Goal: Transaction & Acquisition: Book appointment/travel/reservation

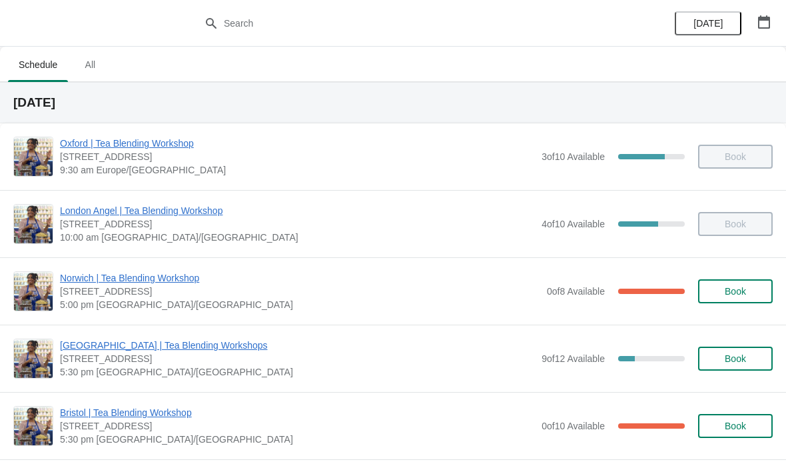
scroll to position [1, 0]
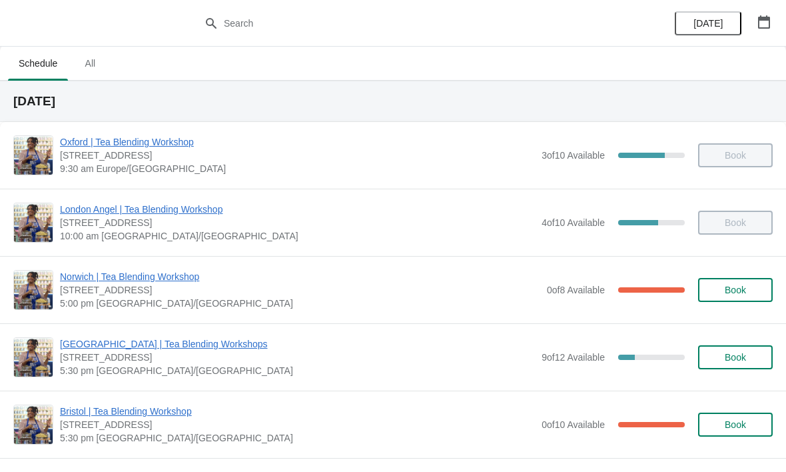
click at [764, 15] on icon "button" at bounding box center [763, 21] width 13 height 13
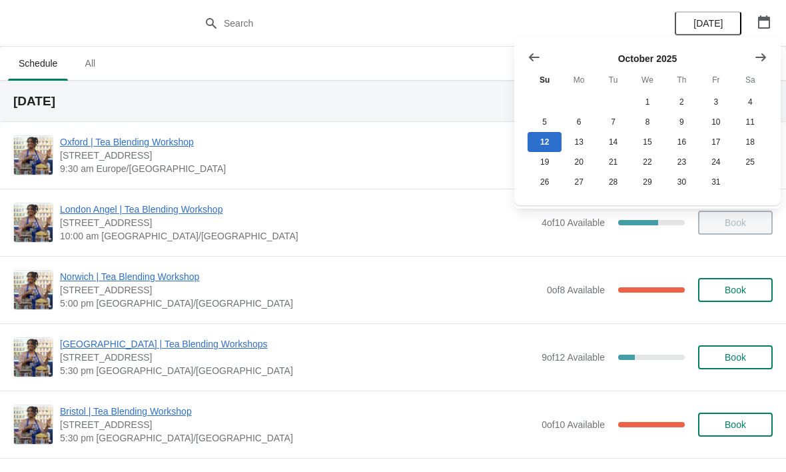
click at [757, 51] on icon "Show next month, November 2025" at bounding box center [760, 57] width 13 height 13
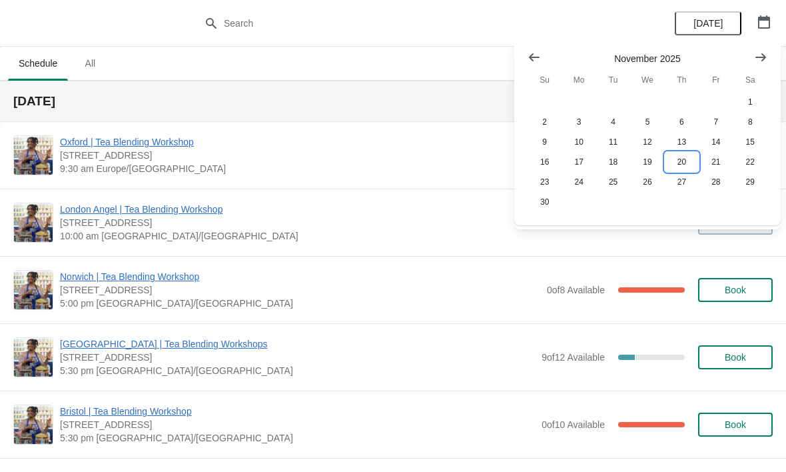
click at [681, 164] on button "20" at bounding box center [682, 162] width 34 height 20
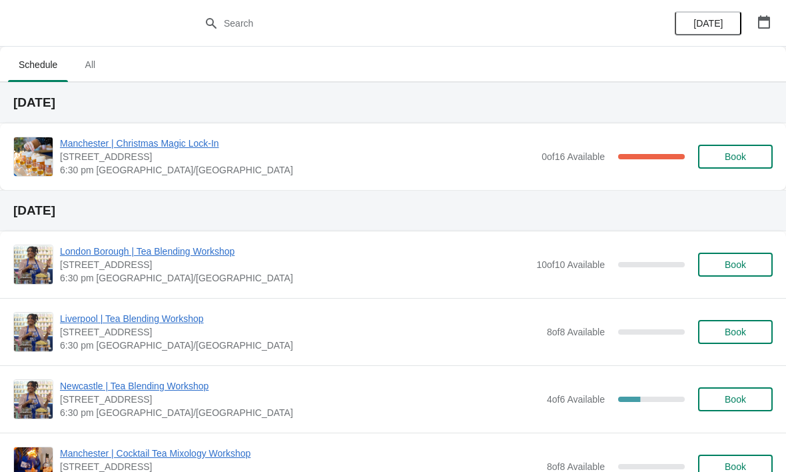
click at [743, 157] on span "Book" at bounding box center [735, 156] width 21 height 11
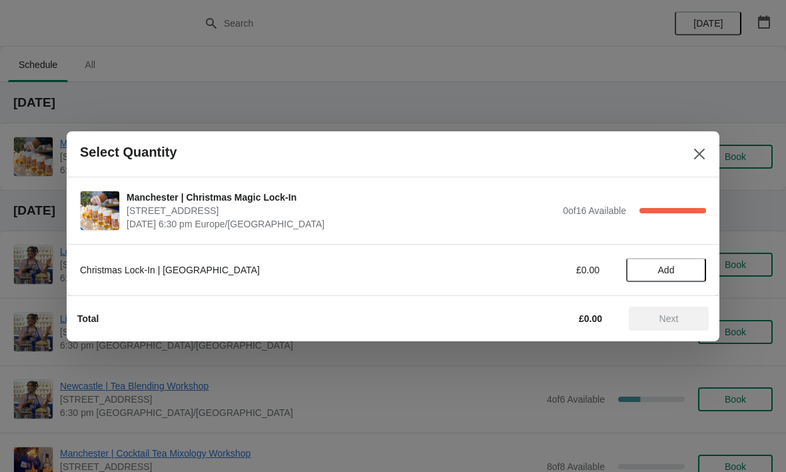
click at [667, 266] on span "Add" at bounding box center [666, 269] width 17 height 11
click at [689, 265] on icon at bounding box center [689, 269] width 14 height 14
click at [674, 311] on button "Next" at bounding box center [669, 318] width 80 height 24
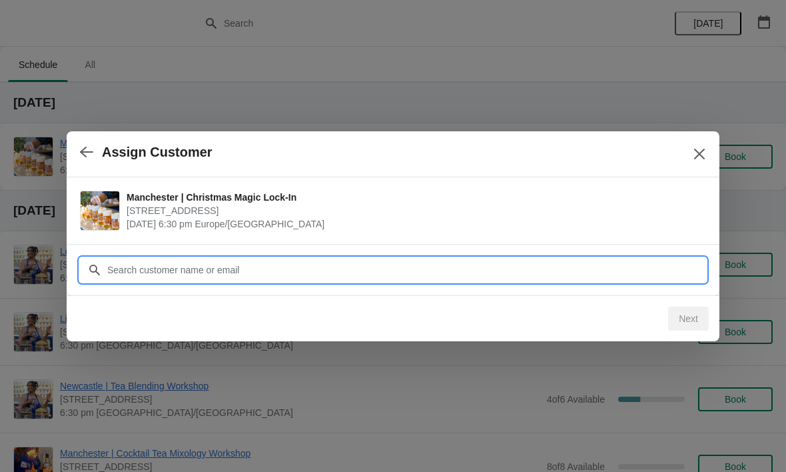
click at [225, 276] on input "Customer" at bounding box center [406, 270] width 599 height 24
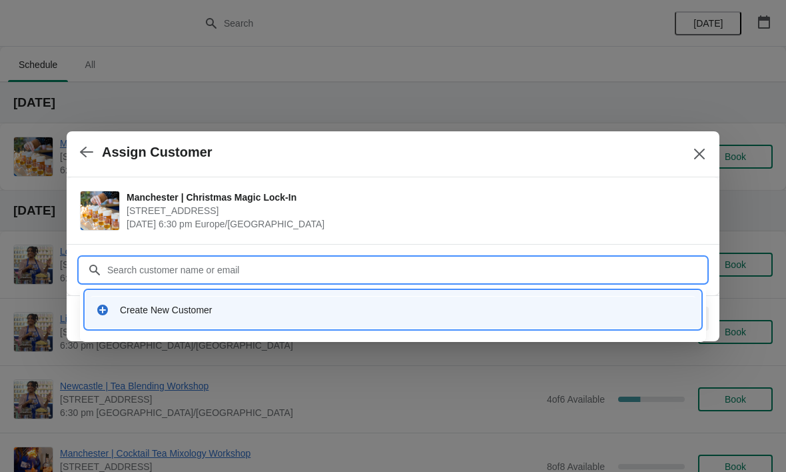
click at [178, 311] on div "Create New Customer" at bounding box center [405, 309] width 570 height 13
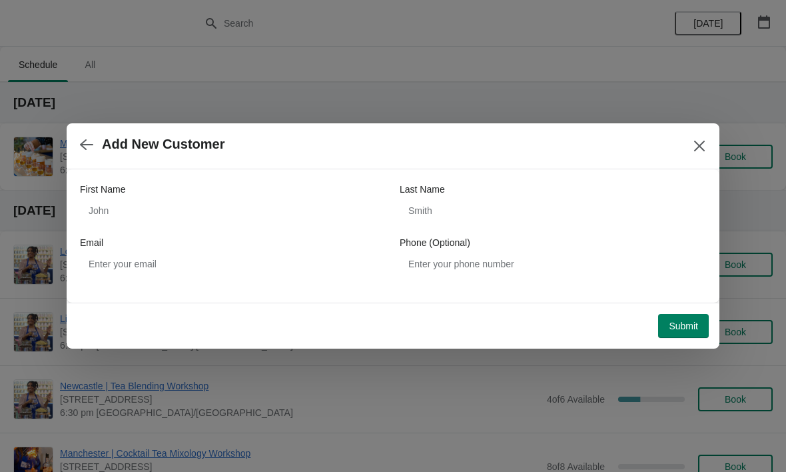
click at [685, 326] on span "Submit" at bounding box center [683, 325] width 29 height 11
click at [95, 143] on button "button" at bounding box center [87, 144] width 24 height 26
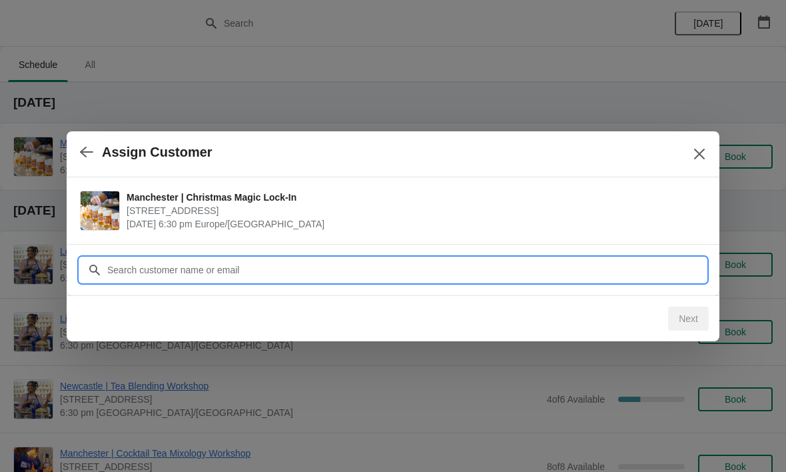
click at [230, 267] on input "Customer" at bounding box center [406, 270] width 599 height 24
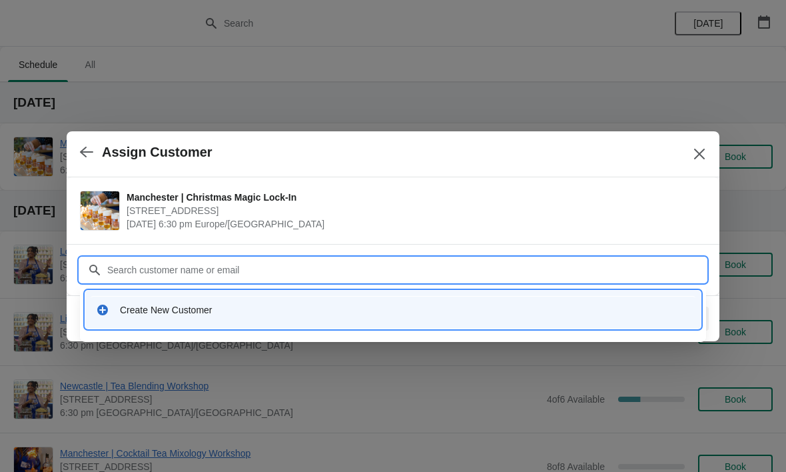
click at [162, 312] on div "Create New Customer" at bounding box center [405, 309] width 570 height 13
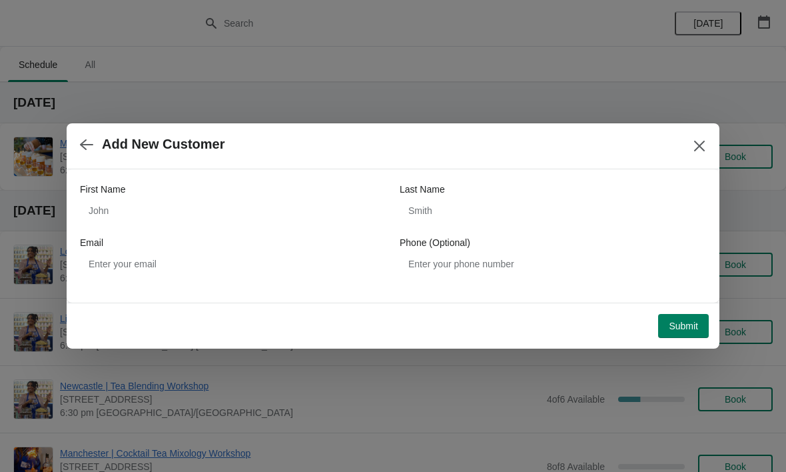
click at [687, 329] on span "Submit" at bounding box center [683, 325] width 29 height 11
click at [80, 147] on icon "button" at bounding box center [86, 144] width 13 height 13
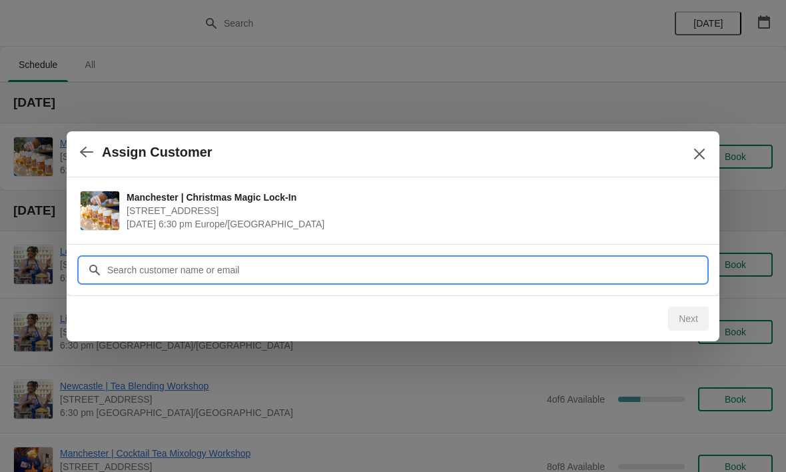
click at [210, 274] on input "Customer" at bounding box center [406, 270] width 599 height 24
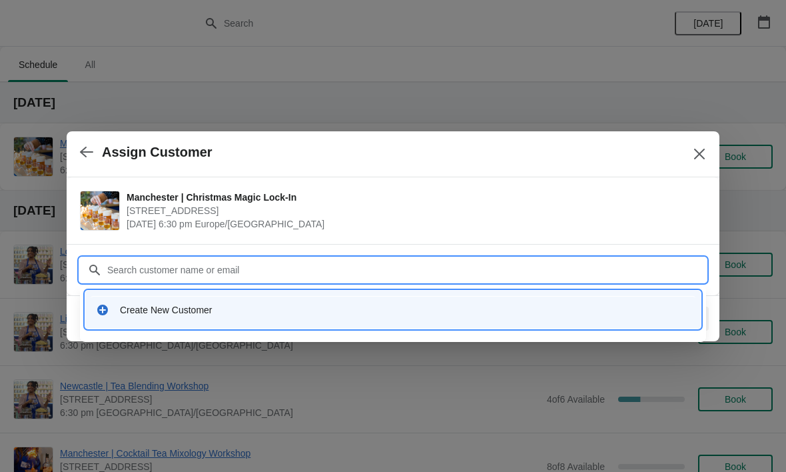
click at [204, 307] on div "Create New Customer" at bounding box center [405, 309] width 570 height 13
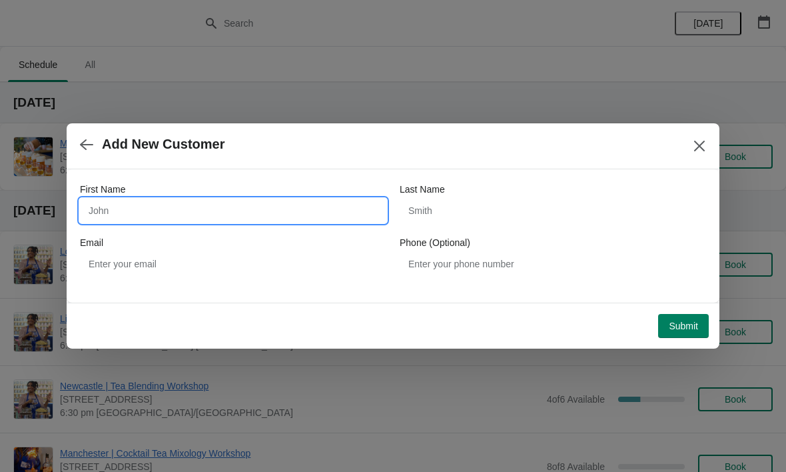
click at [181, 215] on input "First Name" at bounding box center [233, 210] width 306 height 24
type input "Jan"
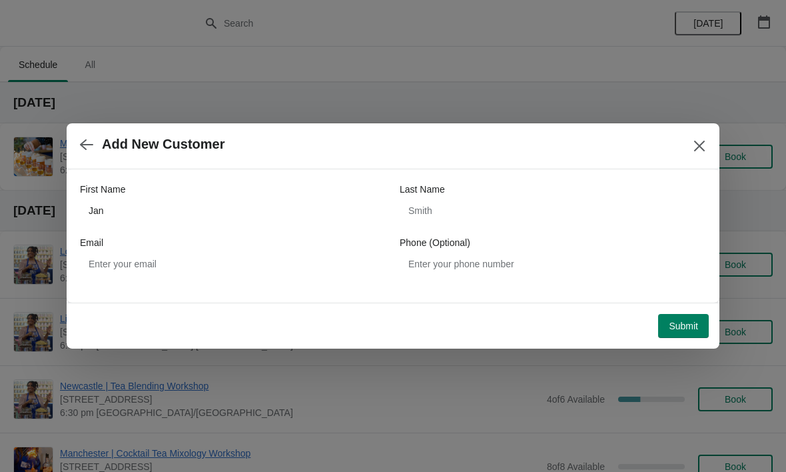
click at [685, 335] on button "Submit" at bounding box center [683, 326] width 51 height 24
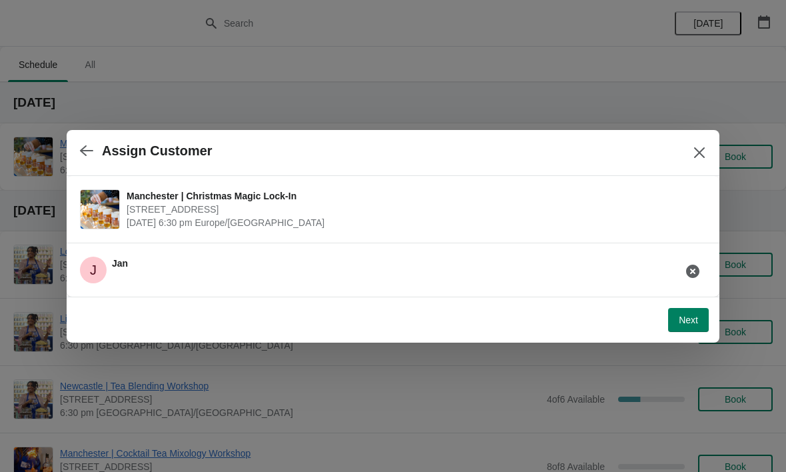
click at [699, 315] on button "Next" at bounding box center [688, 320] width 41 height 24
select select "No"
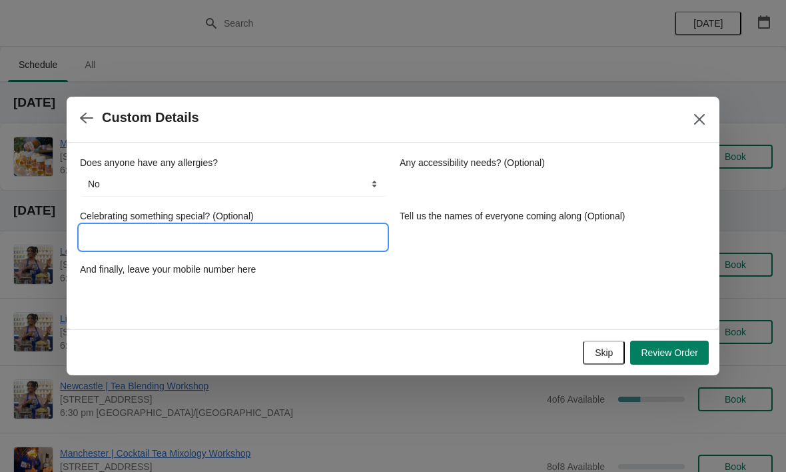
click at [130, 234] on input "Celebrating something special? (Optional)" at bounding box center [233, 237] width 306 height 24
click at [577, 239] on input "Tell us the names of everyone coming along (Optional)" at bounding box center [553, 237] width 306 height 24
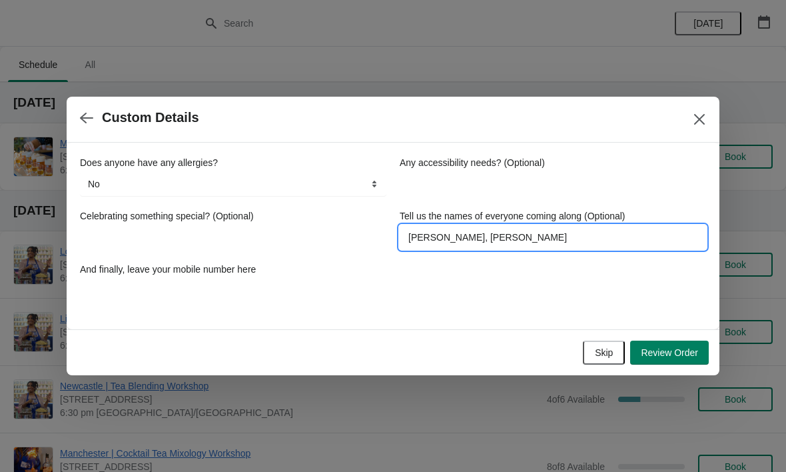
type input "[PERSON_NAME], [PERSON_NAME]"
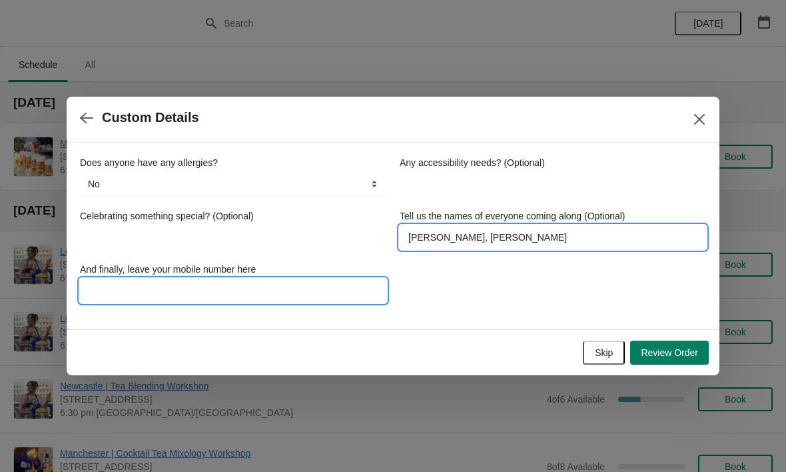
click at [122, 288] on input "And finally, leave your mobile number here" at bounding box center [233, 290] width 306 height 24
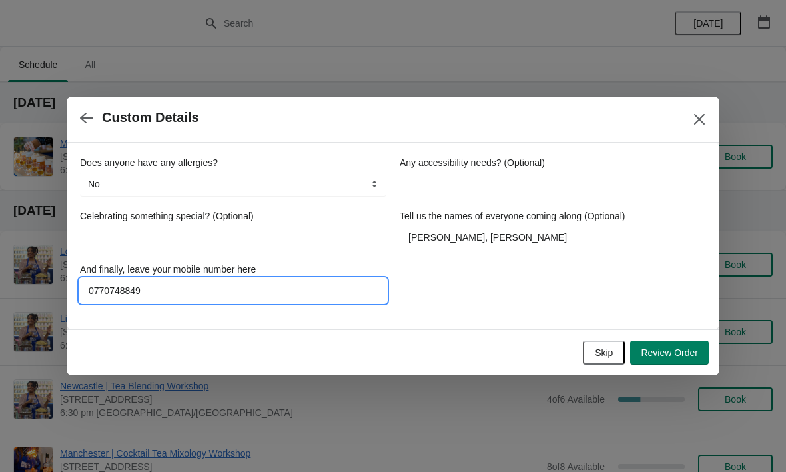
type input "07707488494"
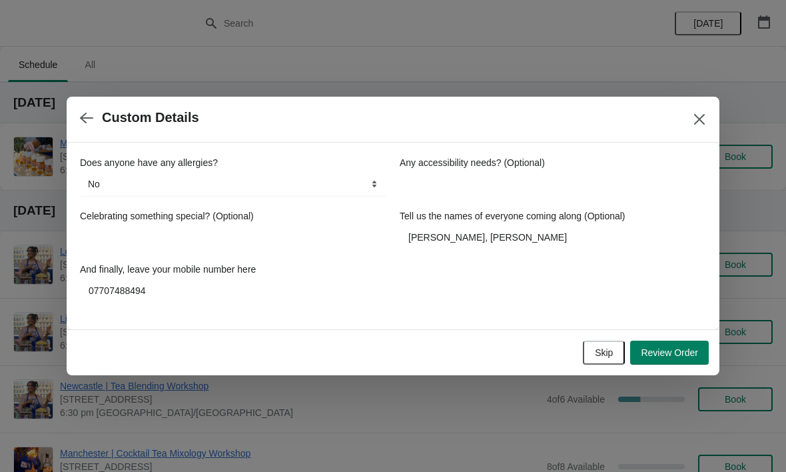
click at [669, 350] on span "Review Order" at bounding box center [669, 352] width 57 height 11
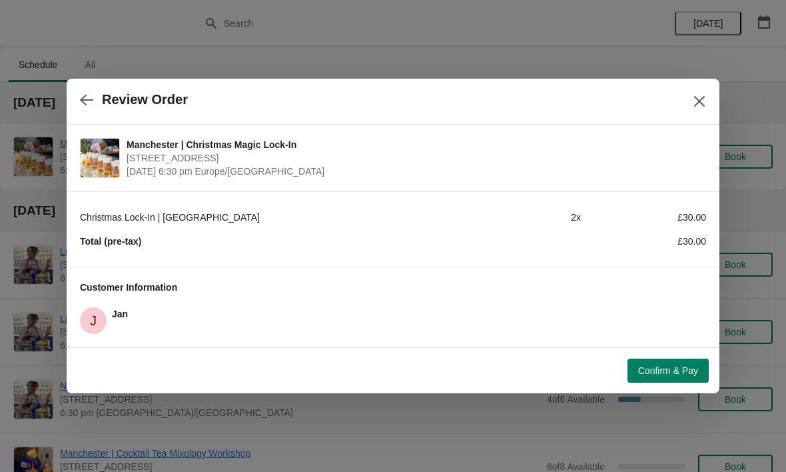
click at [665, 368] on span "Confirm & Pay" at bounding box center [668, 370] width 60 height 11
